Goal: Information Seeking & Learning: Find contact information

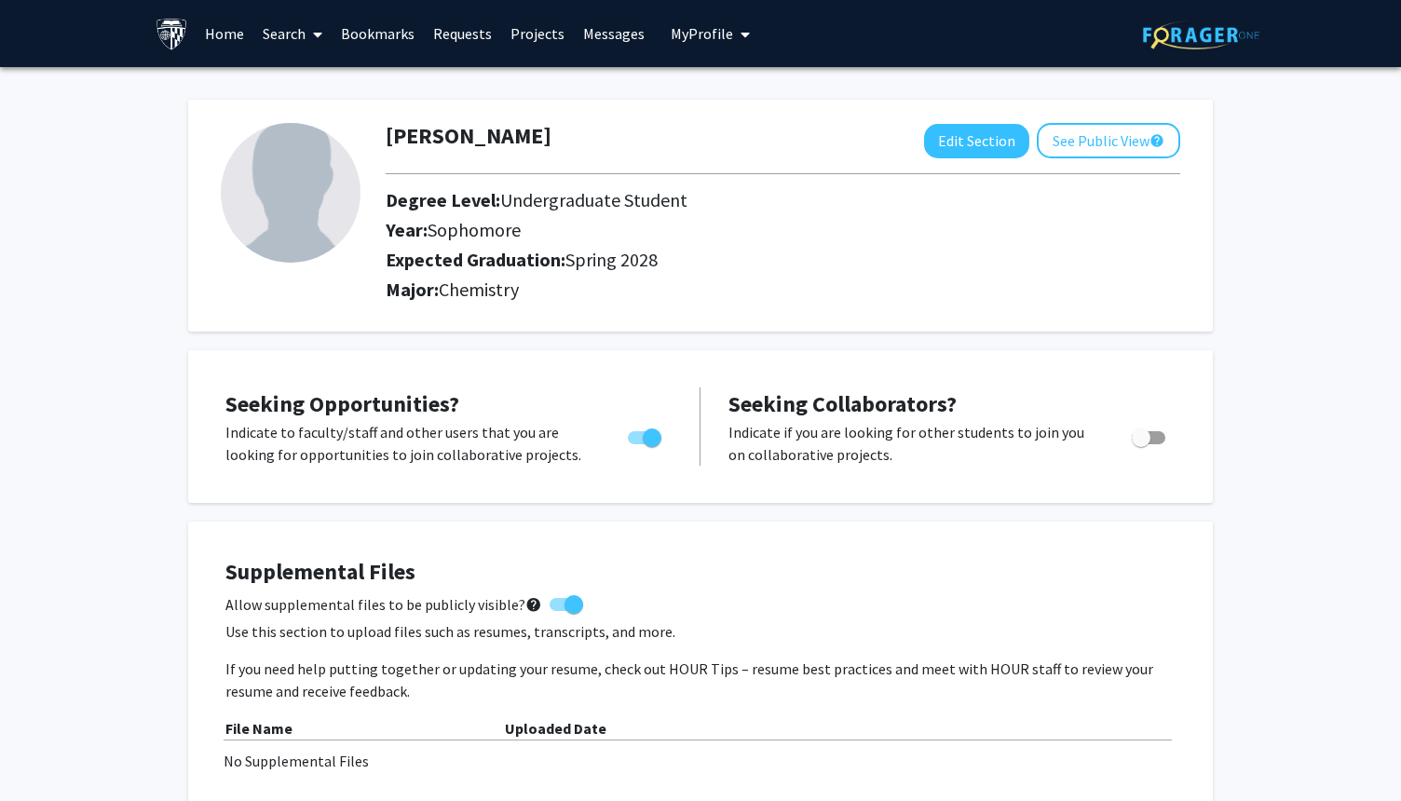
click at [291, 39] on link "Search" at bounding box center [292, 33] width 78 height 65
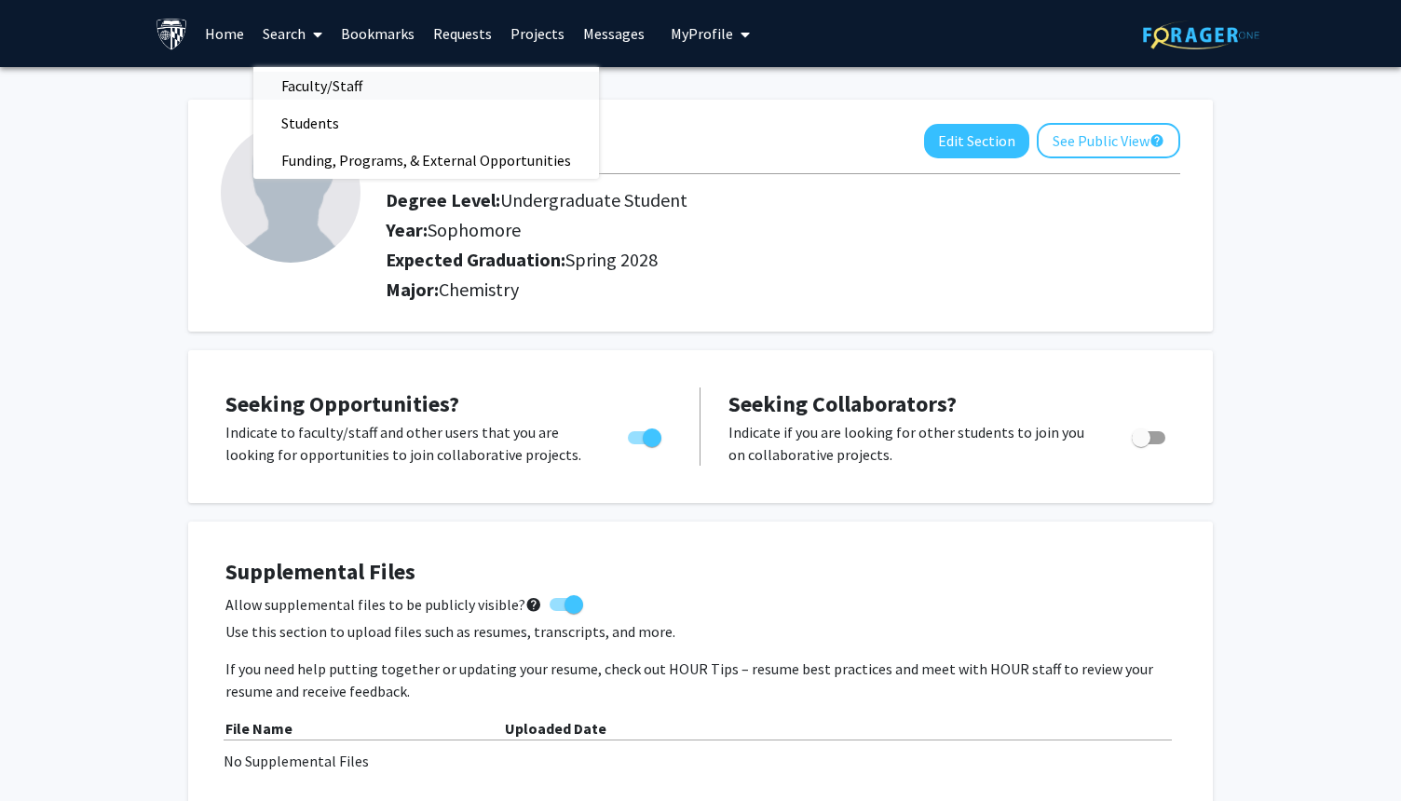
click at [314, 88] on span "Faculty/Staff" at bounding box center [321, 85] width 137 height 37
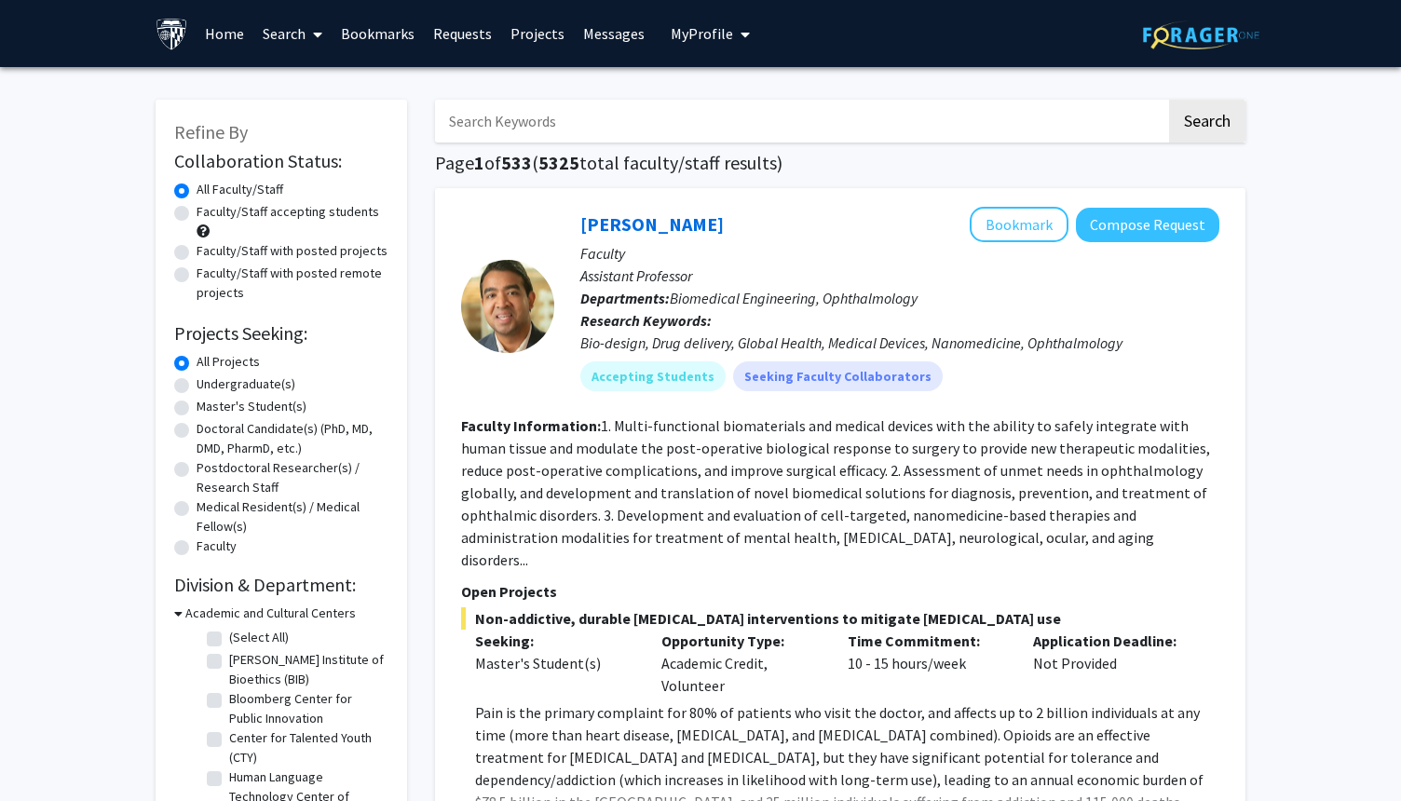
click at [196, 383] on label "Undergraduate(s)" at bounding box center [245, 384] width 99 height 20
click at [196, 383] on input "Undergraduate(s)" at bounding box center [202, 380] width 12 height 12
radio input "true"
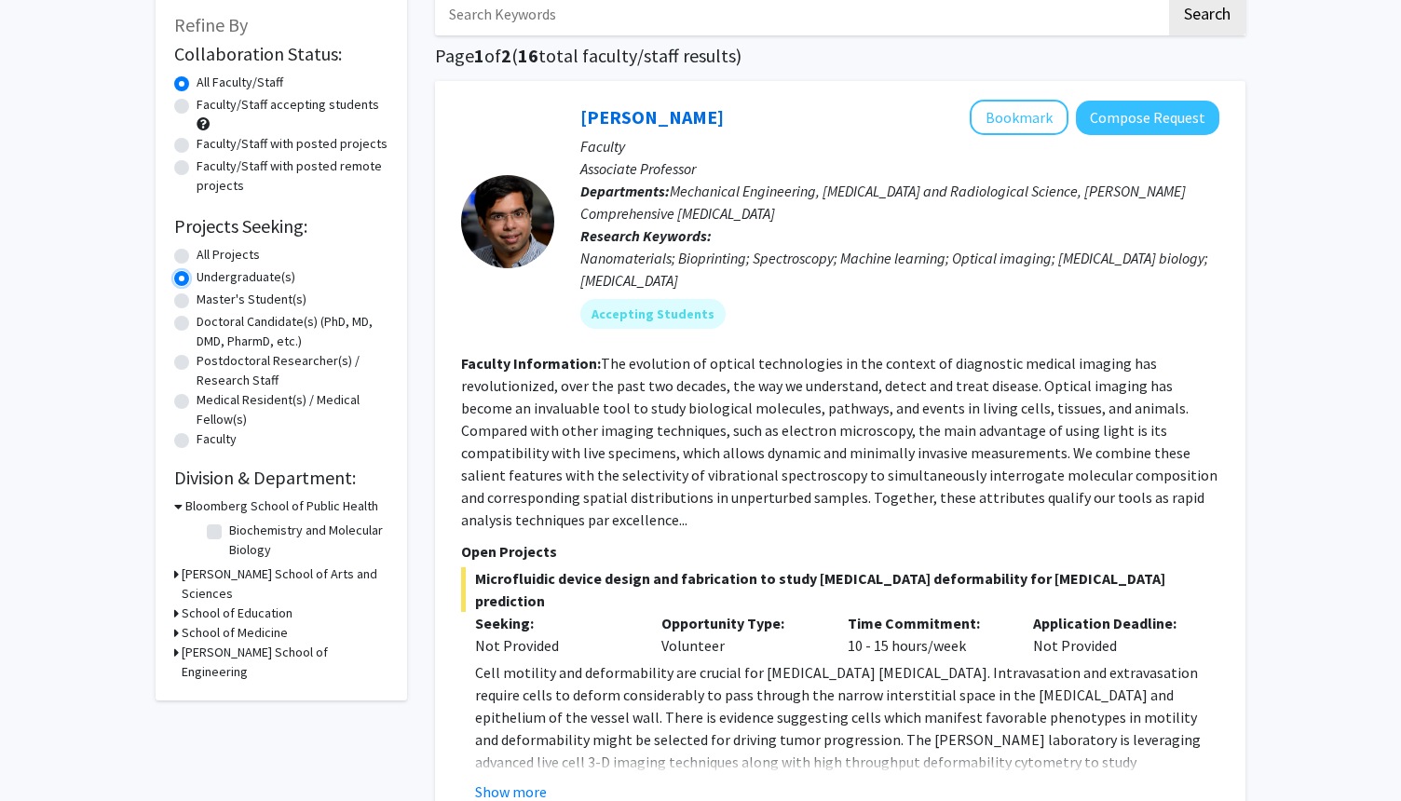
scroll to position [118, 0]
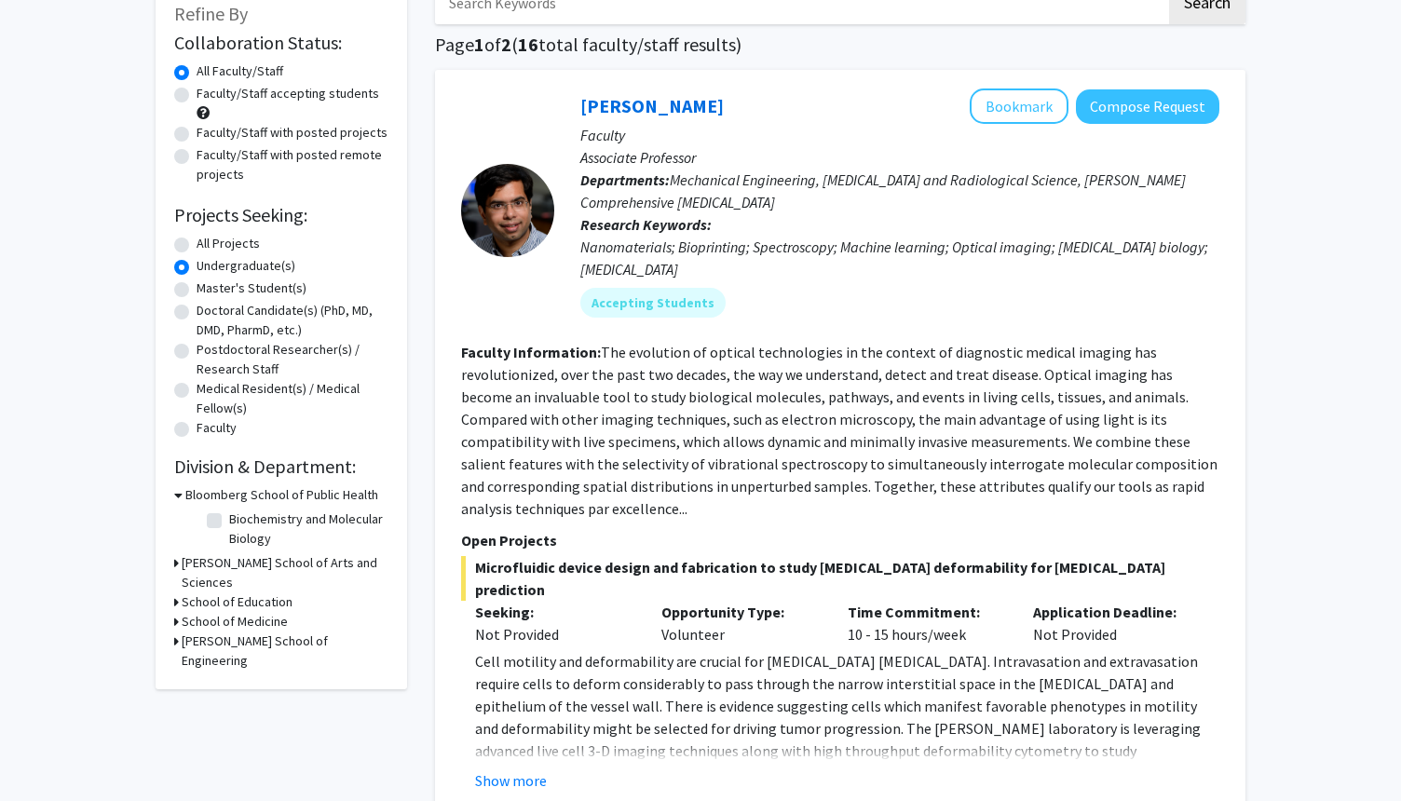
click at [180, 556] on div "[PERSON_NAME] School of Arts and Sciences" at bounding box center [281, 572] width 214 height 39
click at [176, 558] on icon at bounding box center [176, 563] width 5 height 20
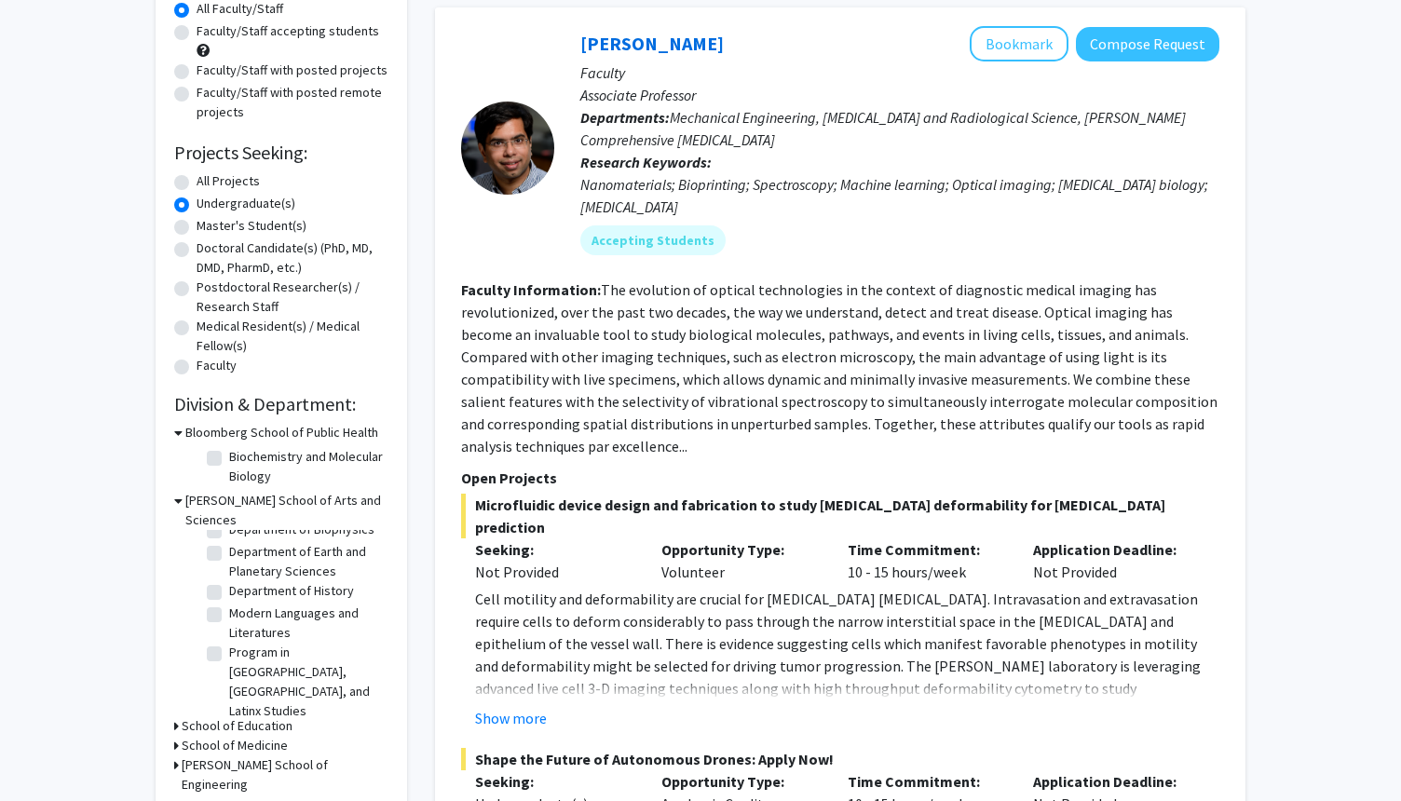
scroll to position [150, 0]
click at [196, 180] on label "All Projects" at bounding box center [227, 181] width 63 height 20
click at [196, 180] on input "All Projects" at bounding box center [202, 177] width 12 height 12
radio input "true"
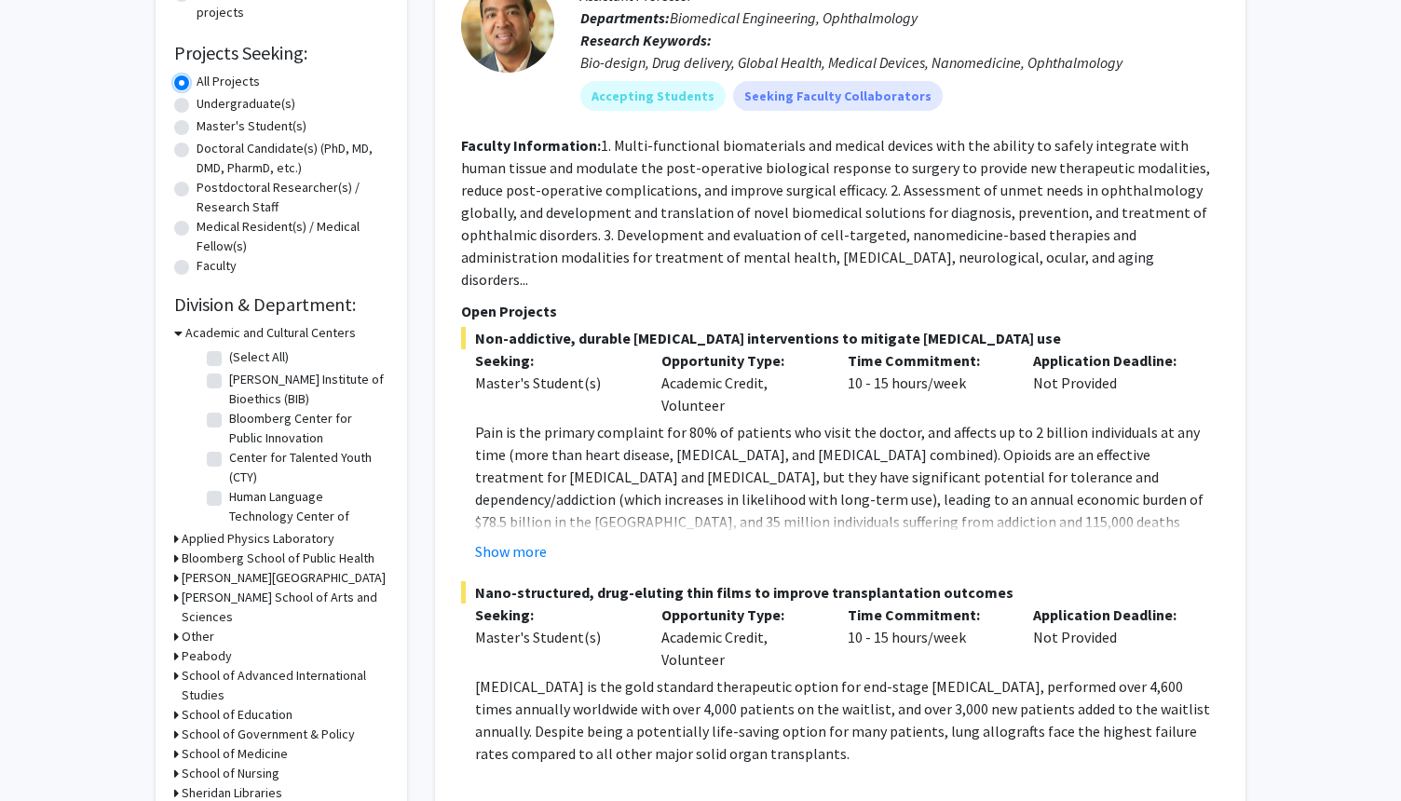
scroll to position [306, 0]
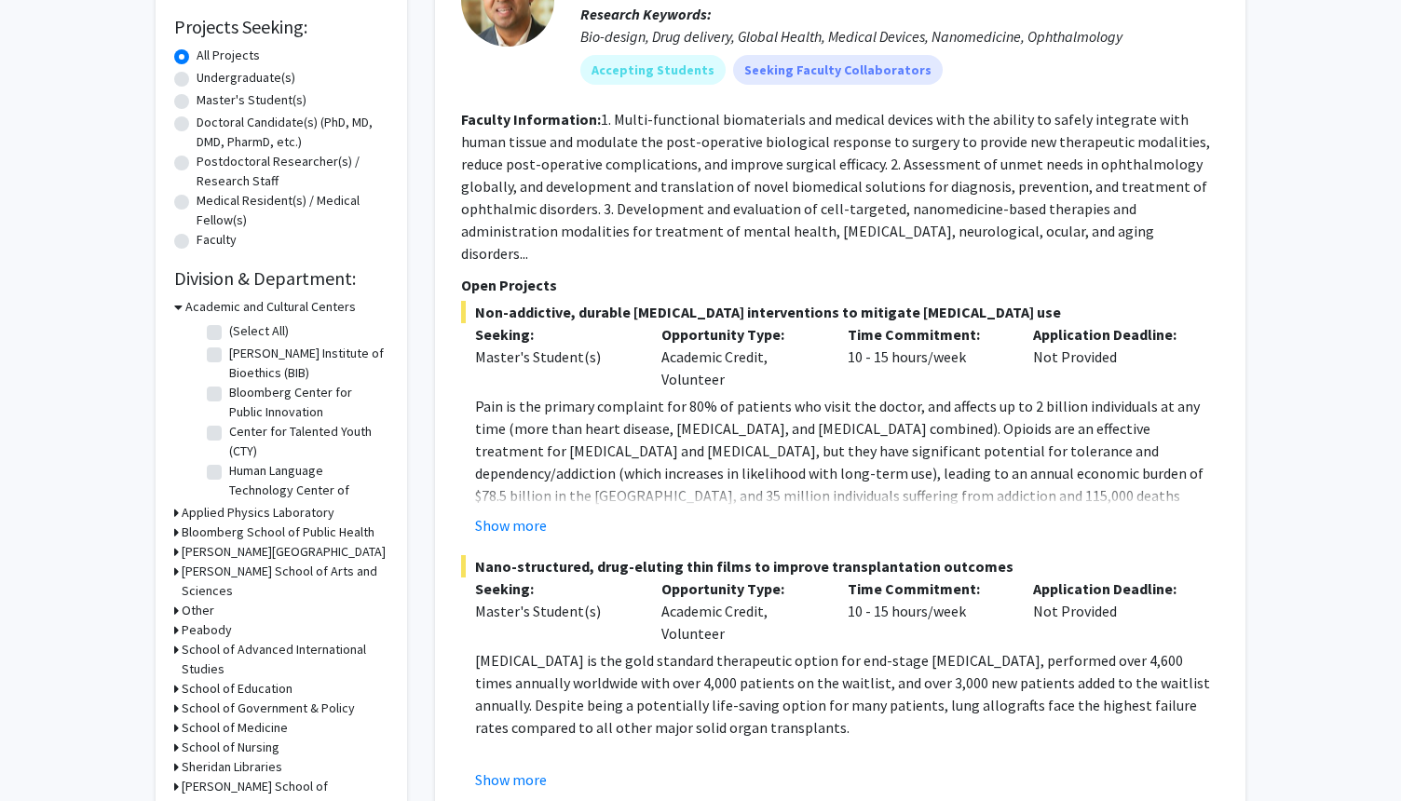
click at [174, 576] on icon at bounding box center [176, 572] width 5 height 20
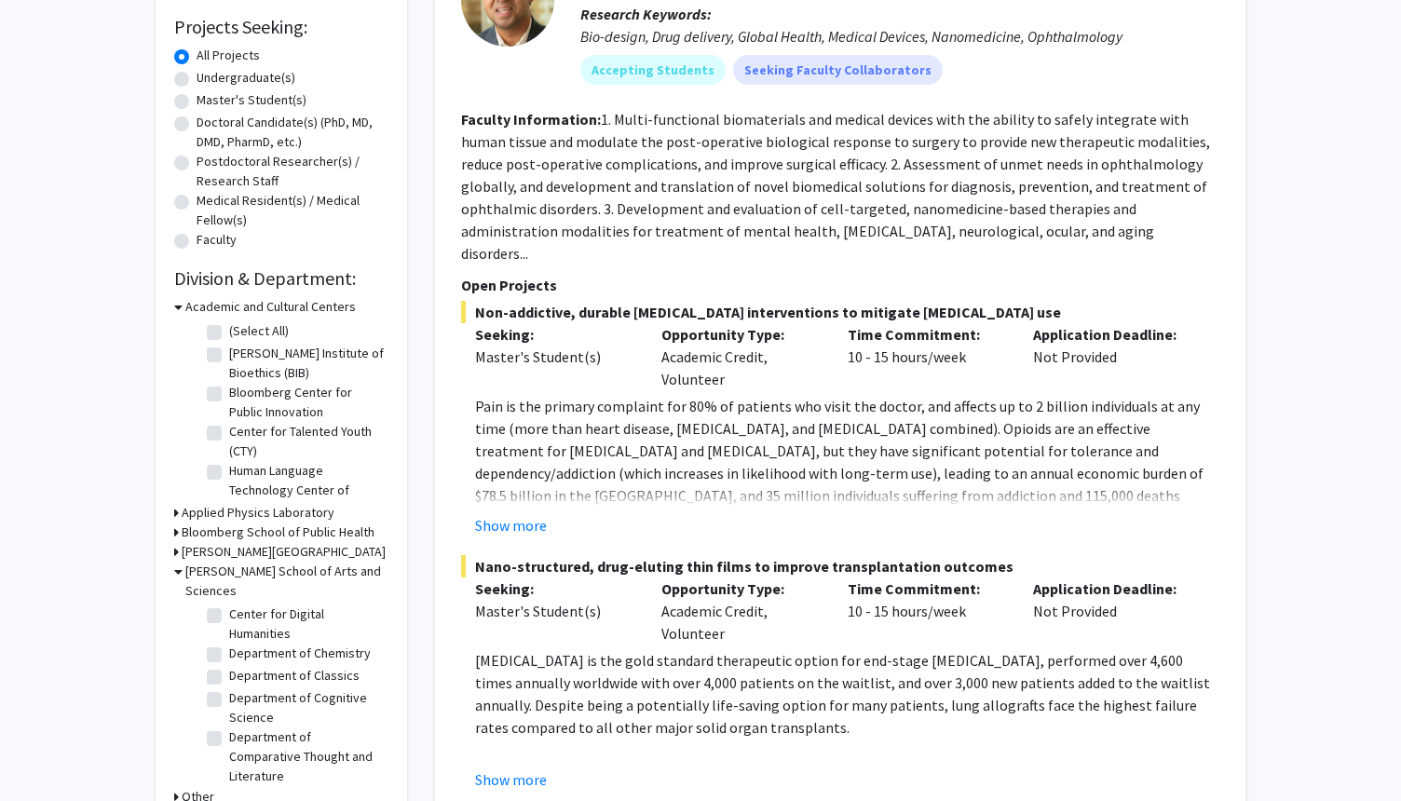
scroll to position [431, 0]
click at [229, 638] on label "Department of Chemistry" at bounding box center [300, 648] width 142 height 20
click at [229, 638] on input "Department of Chemistry" at bounding box center [235, 644] width 12 height 12
checkbox input "true"
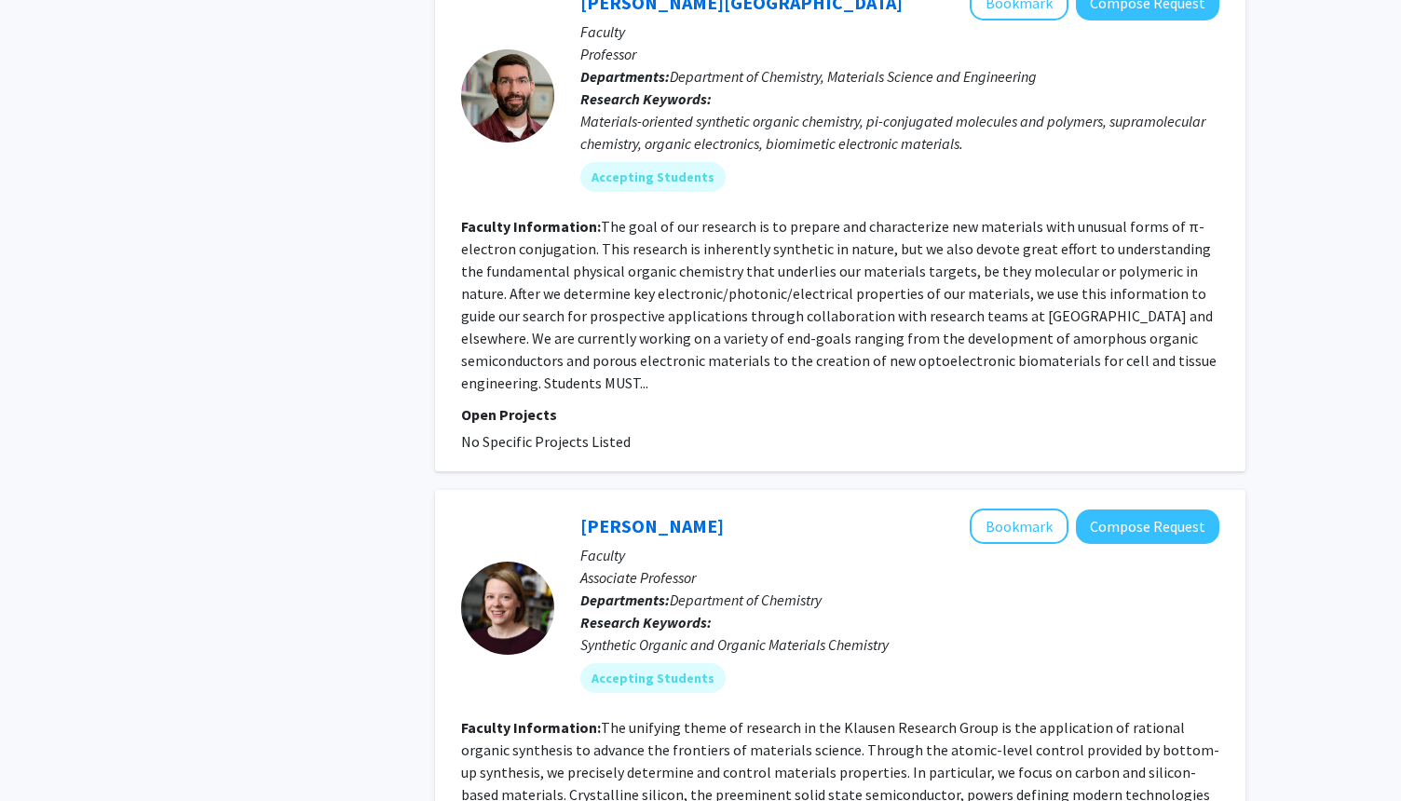
scroll to position [4731, 0]
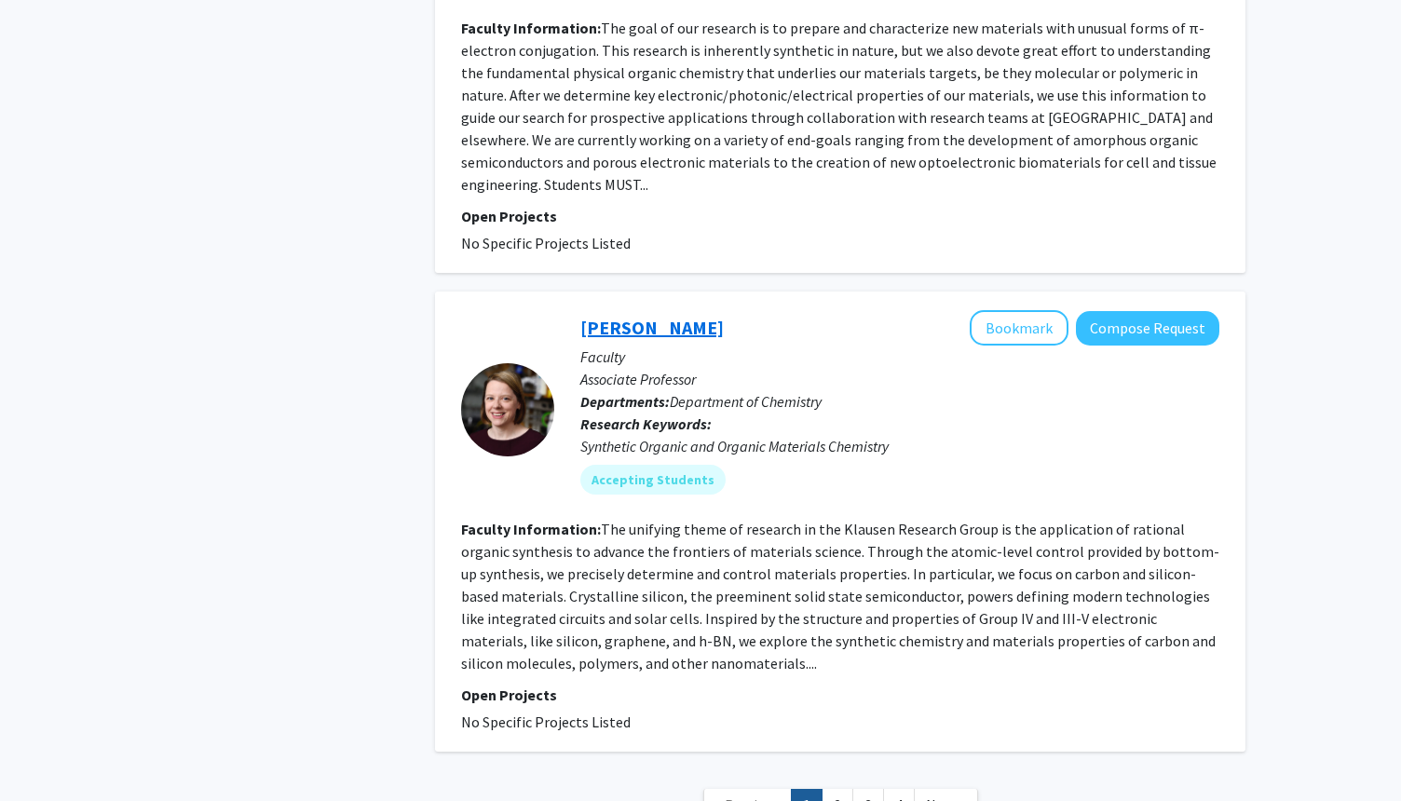
click at [677, 316] on link "[PERSON_NAME]" at bounding box center [651, 327] width 143 height 23
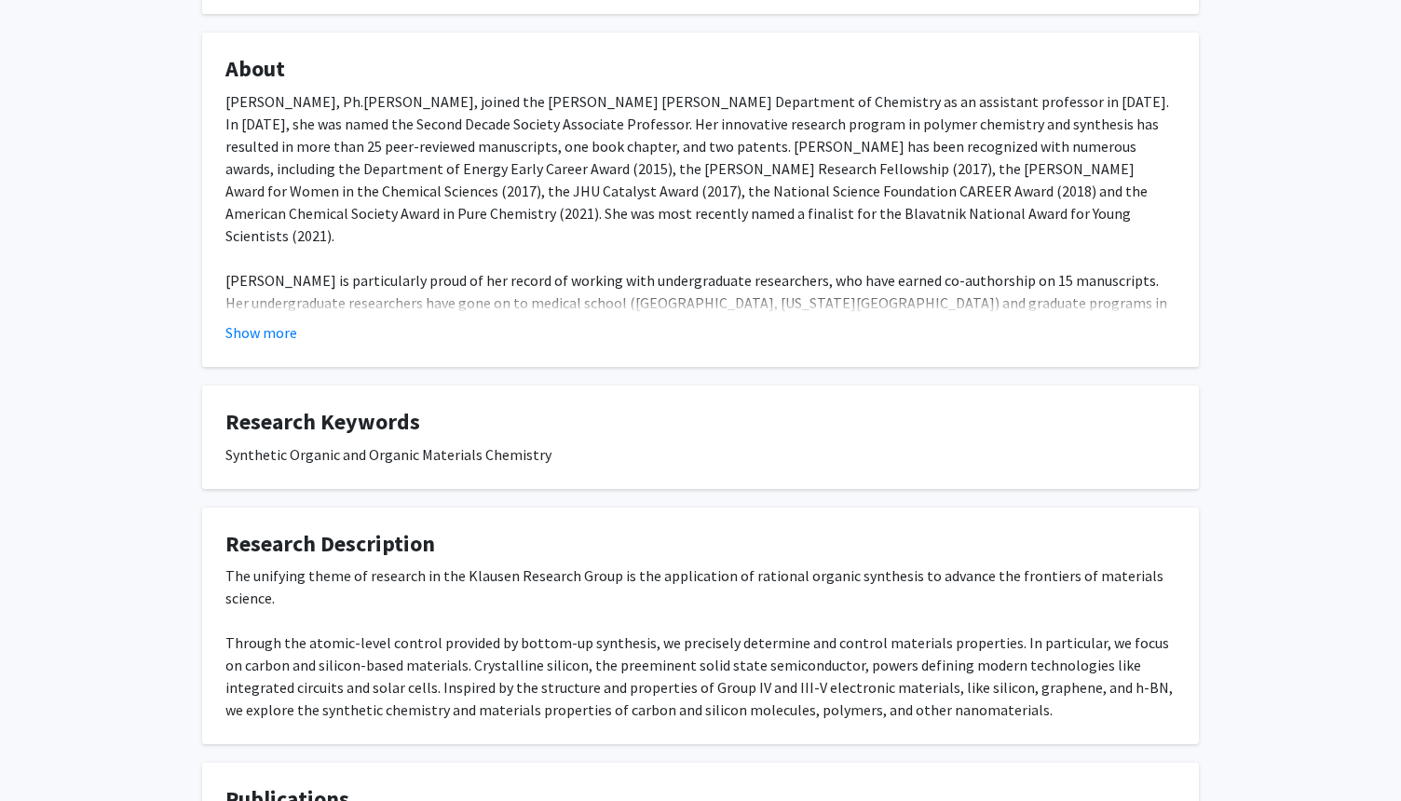
scroll to position [308, 0]
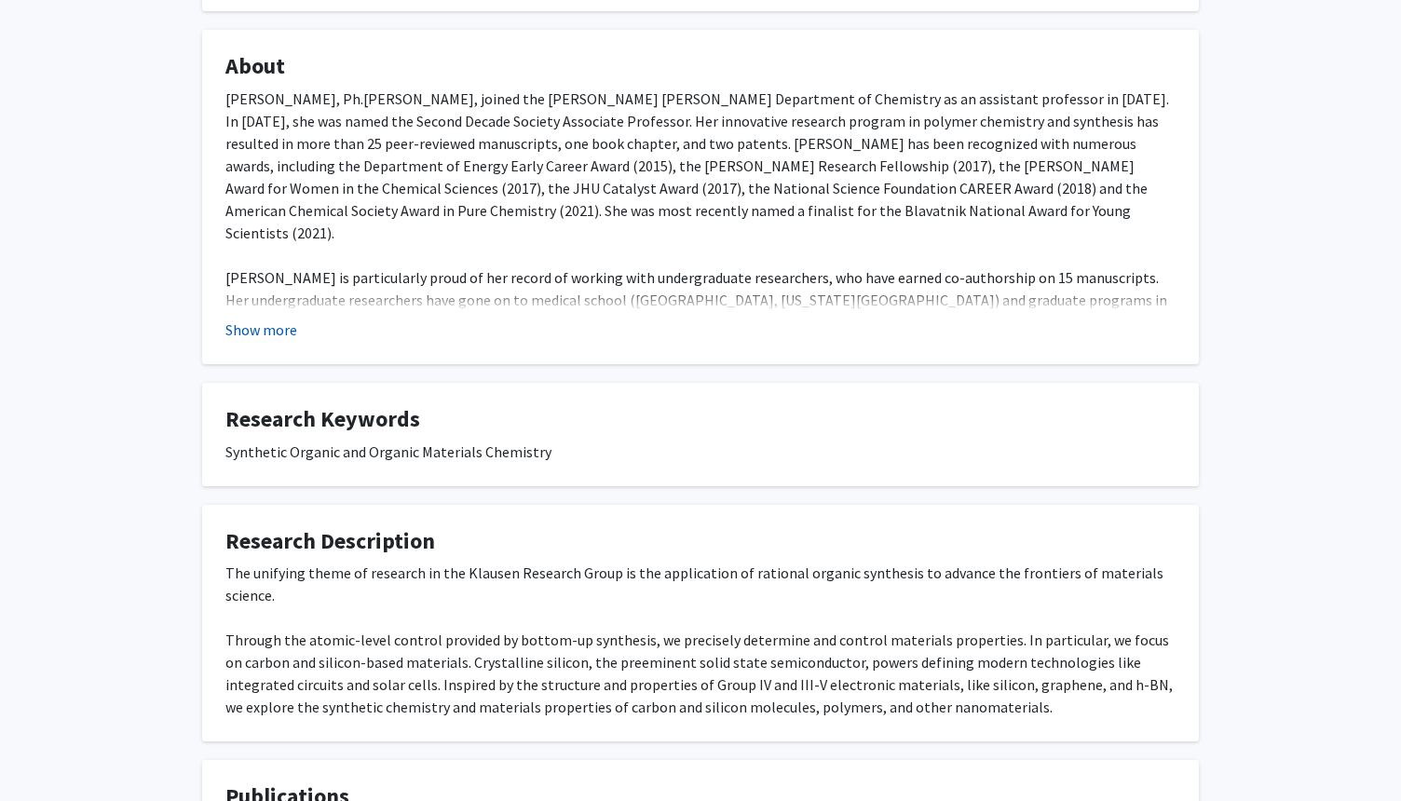
click at [251, 324] on button "Show more" at bounding box center [261, 329] width 72 height 22
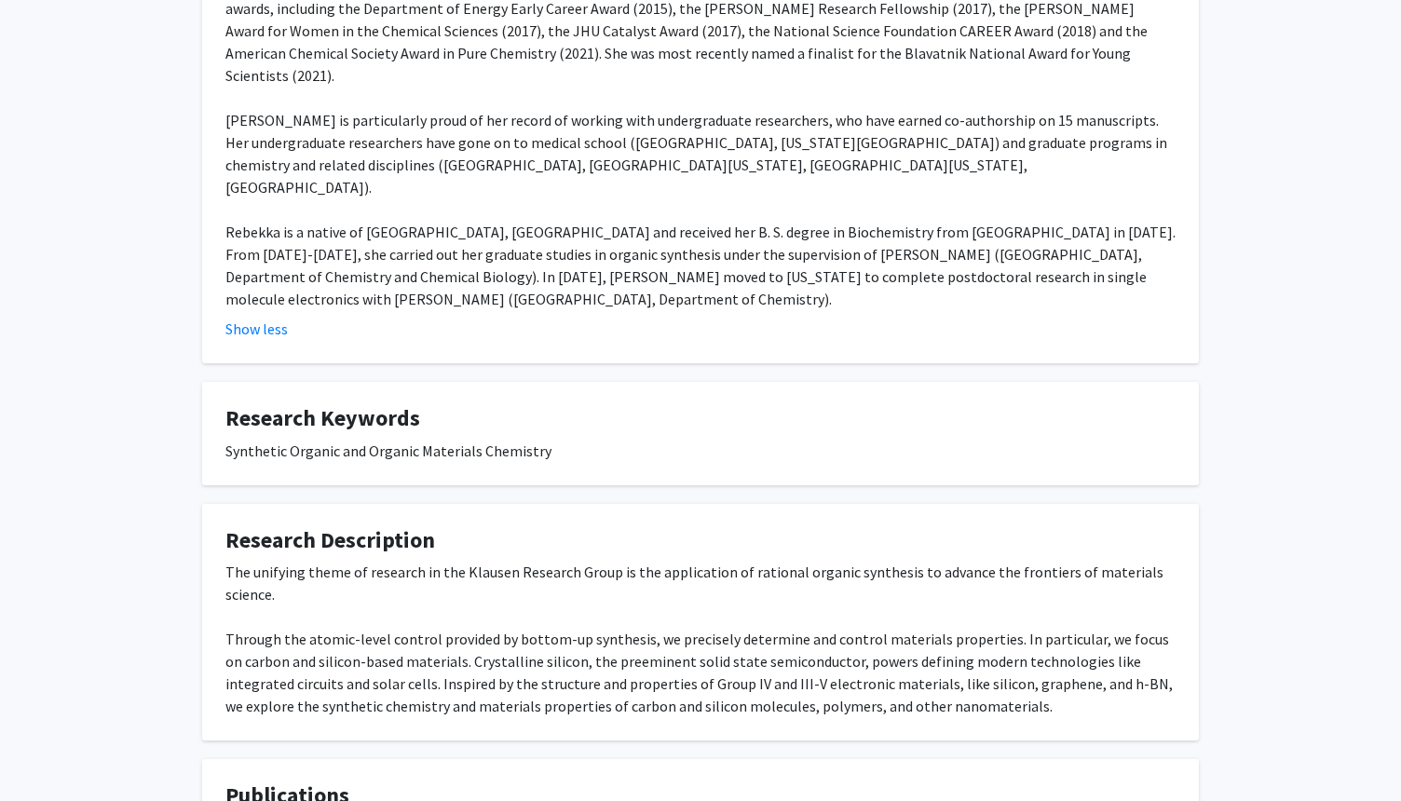
scroll to position [468, 0]
